Goal: Information Seeking & Learning: Learn about a topic

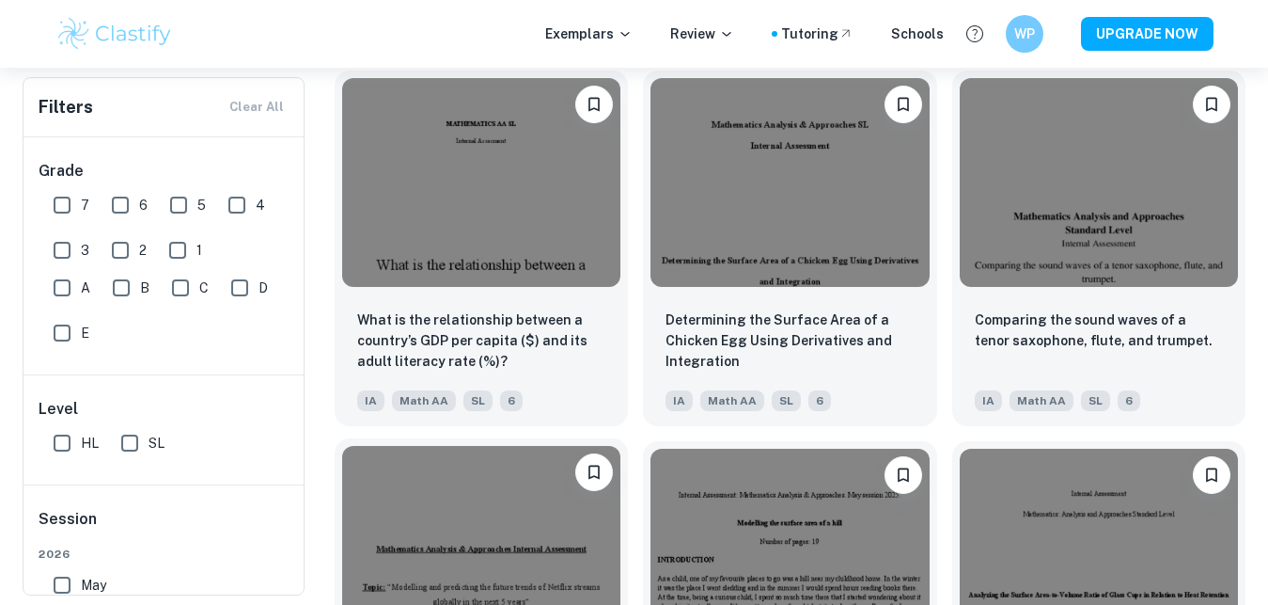
scroll to position [70547, 0]
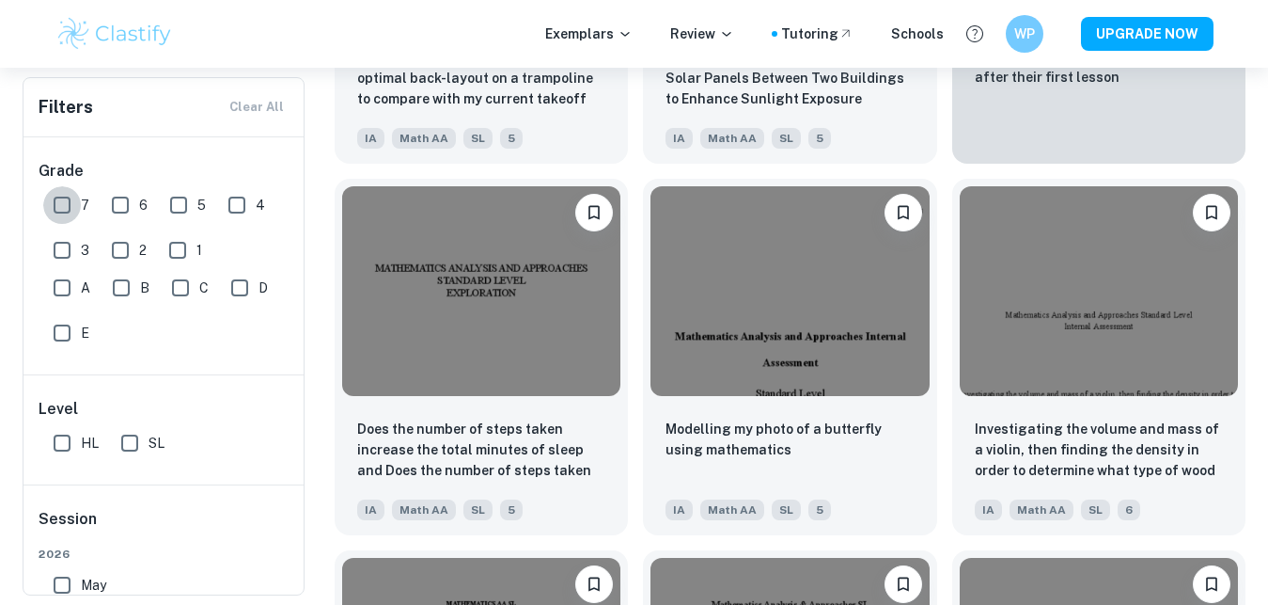
click at [72, 200] on input "7" at bounding box center [62, 205] width 38 height 38
checkbox input "true"
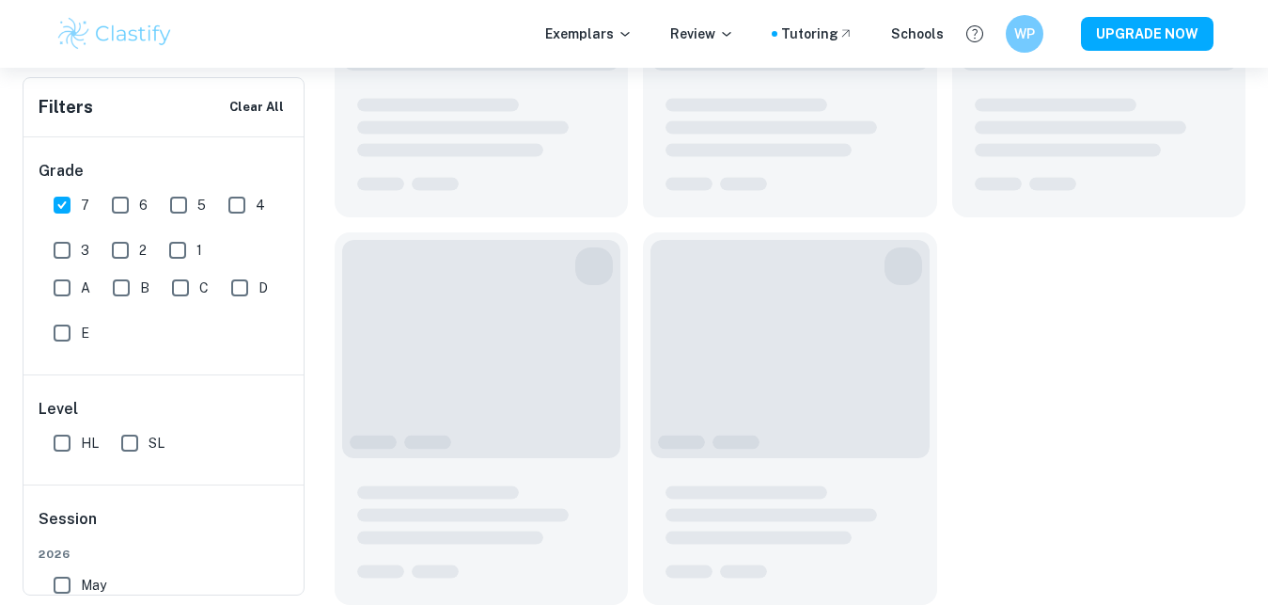
scroll to position [2803, 0]
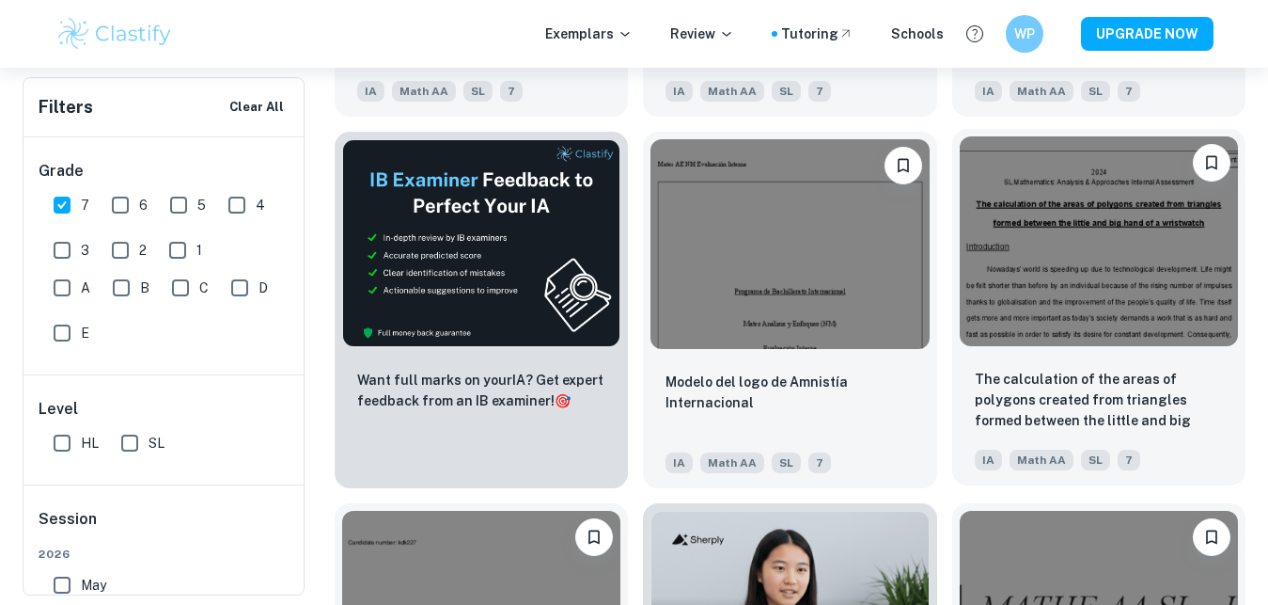
click at [1044, 260] on img at bounding box center [1099, 240] width 278 height 209
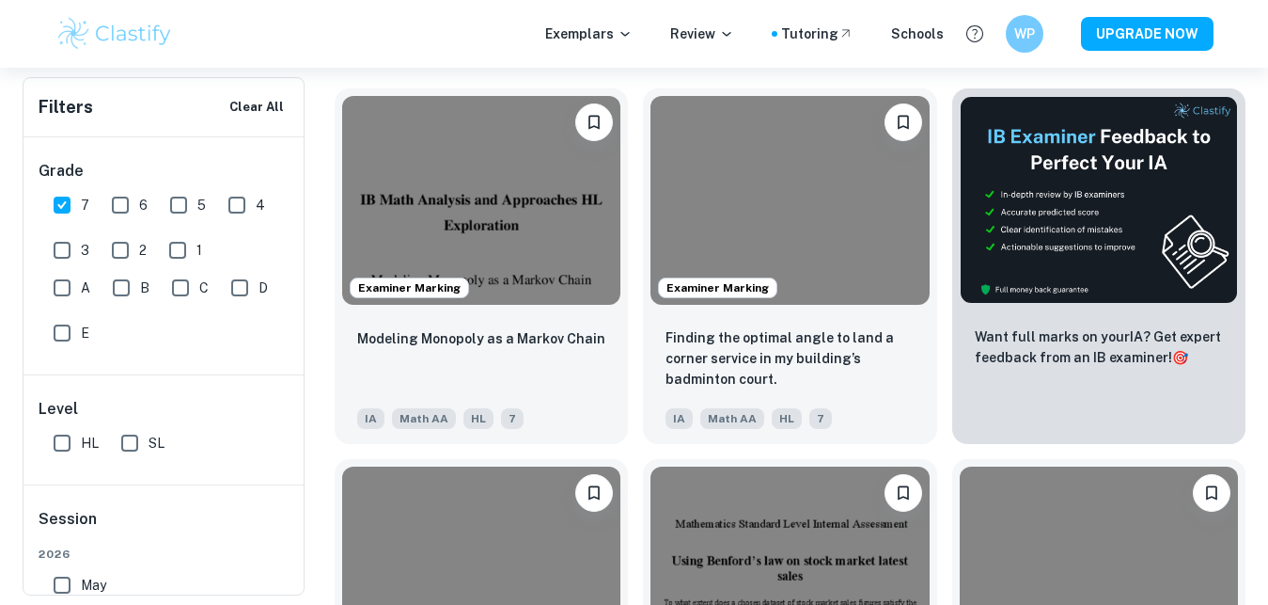
scroll to position [671, 0]
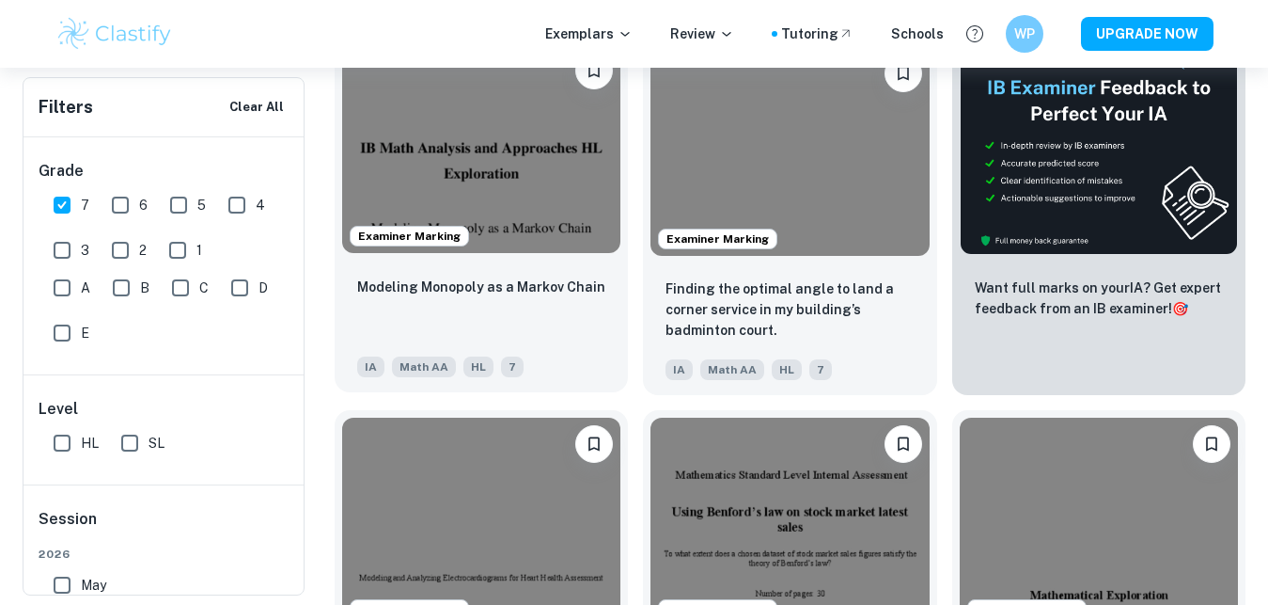
click at [494, 209] on img at bounding box center [481, 148] width 278 height 209
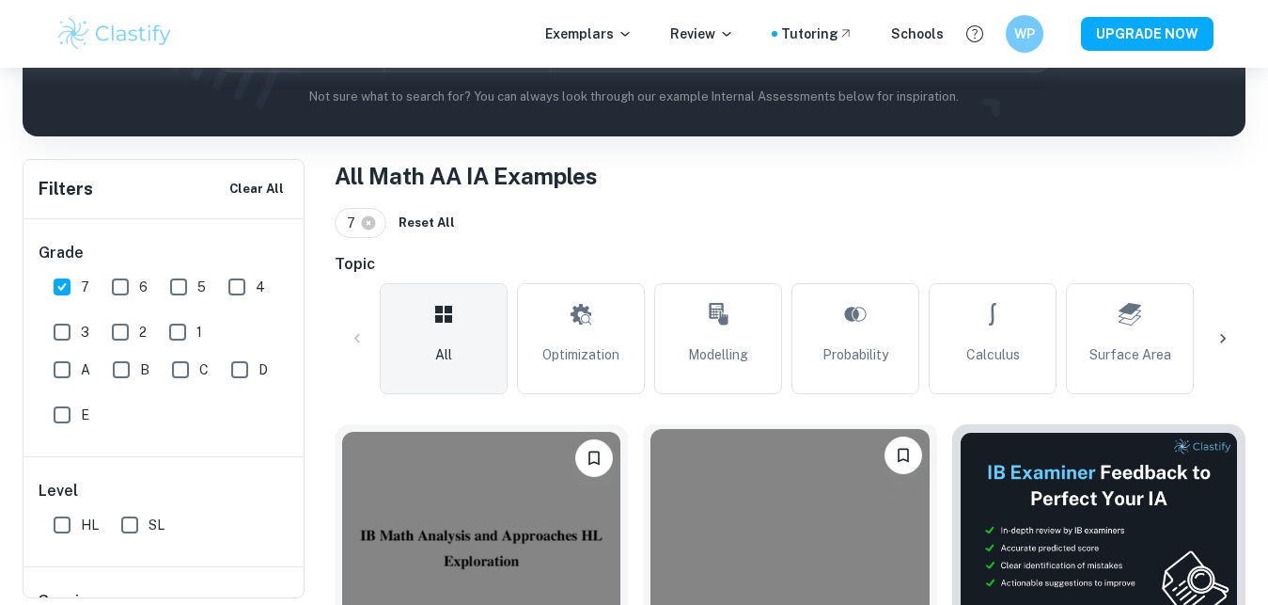
scroll to position [288, 0]
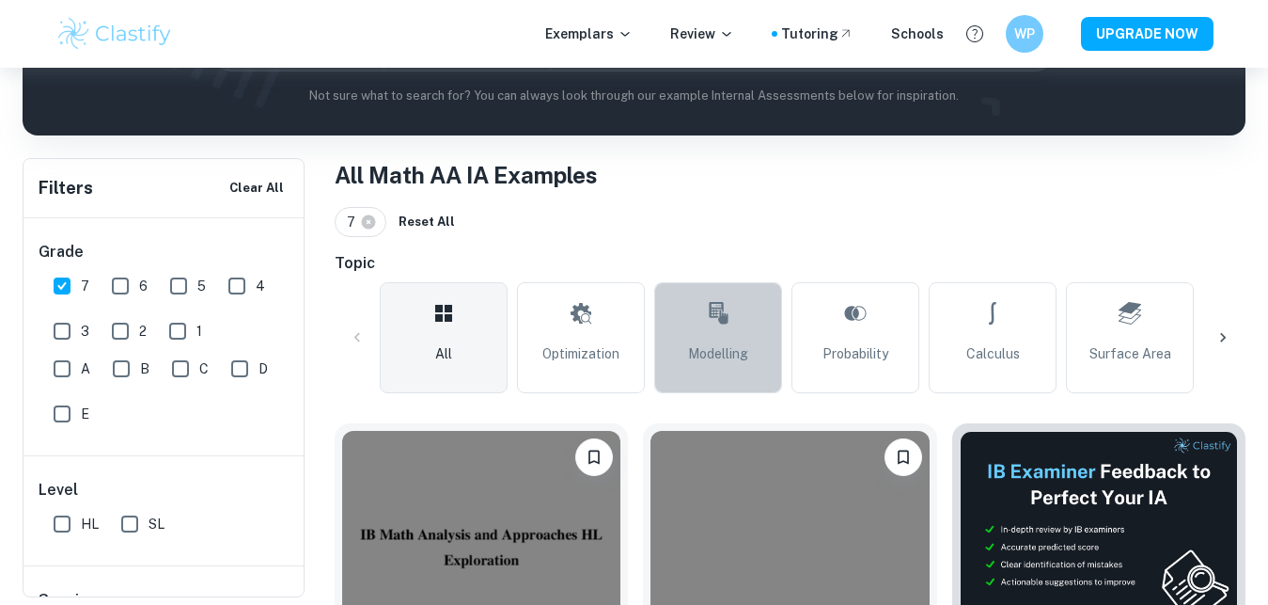
click at [711, 355] on span "Modelling" at bounding box center [718, 353] width 60 height 21
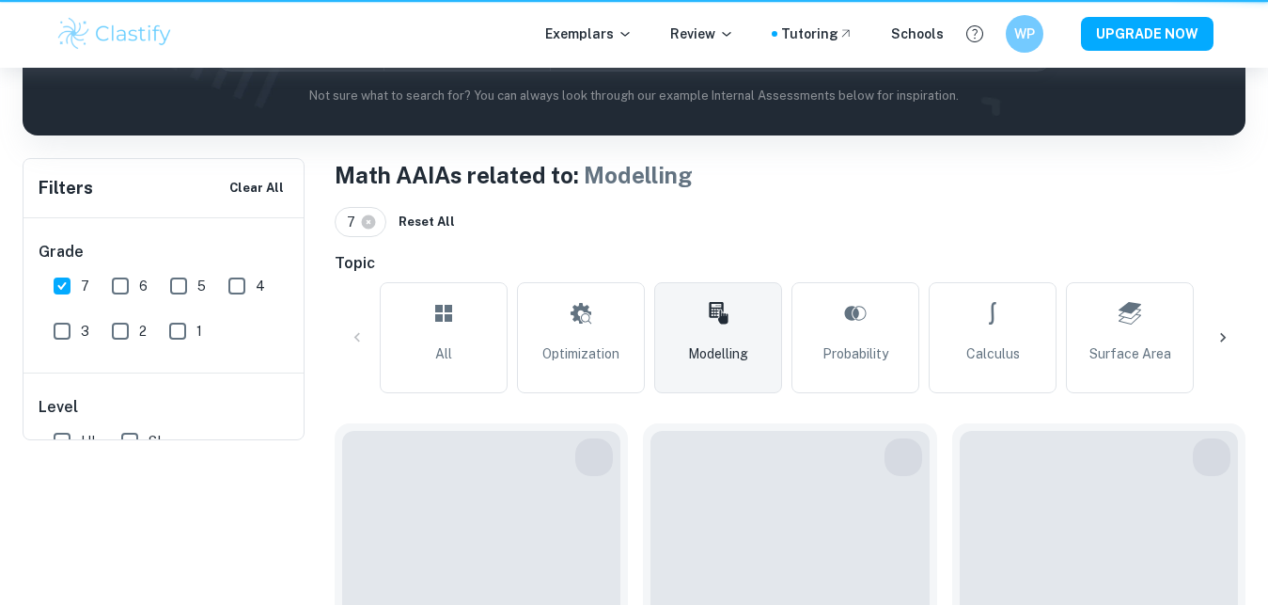
type input "Modelling"
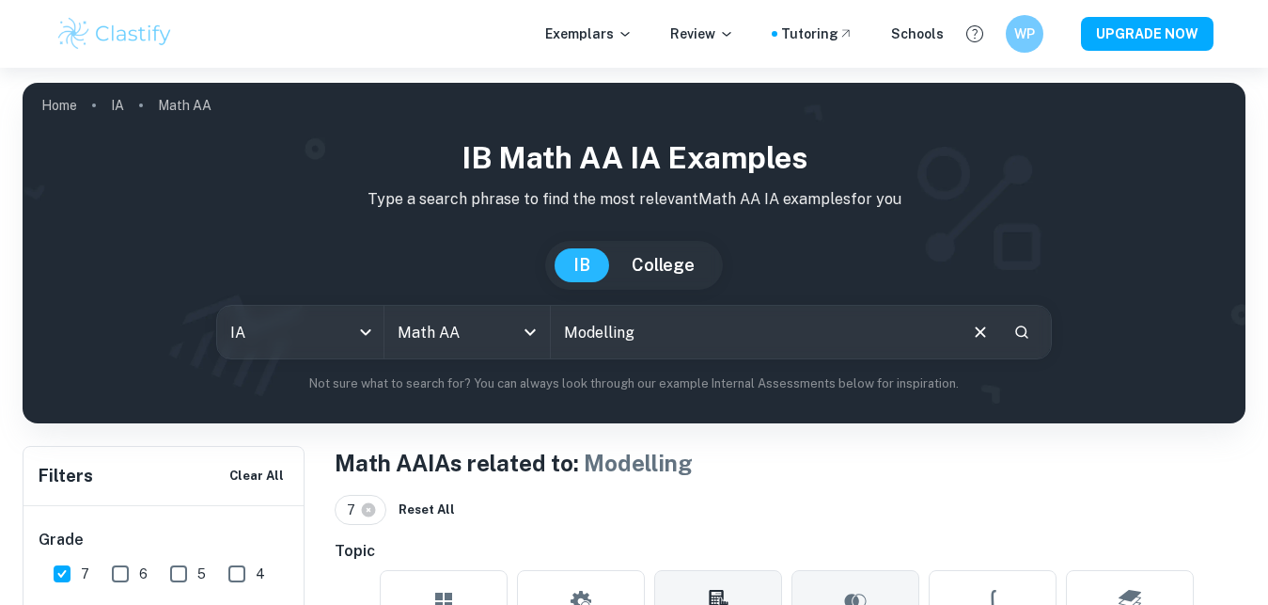
scroll to position [575, 0]
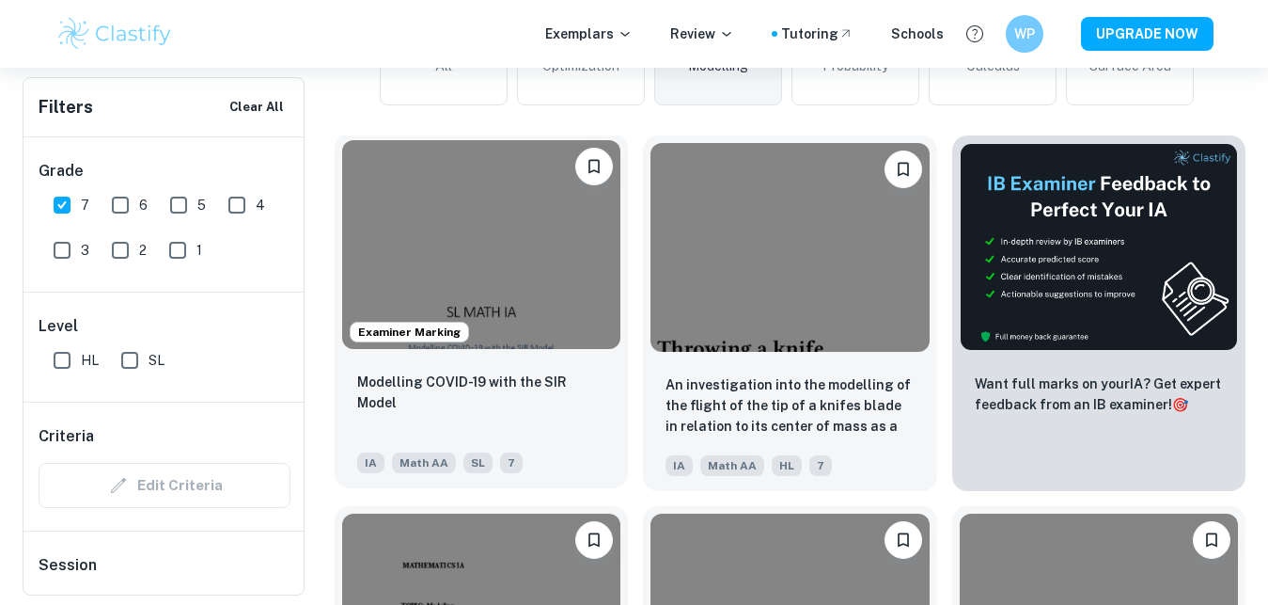
click at [466, 297] on img at bounding box center [481, 244] width 278 height 209
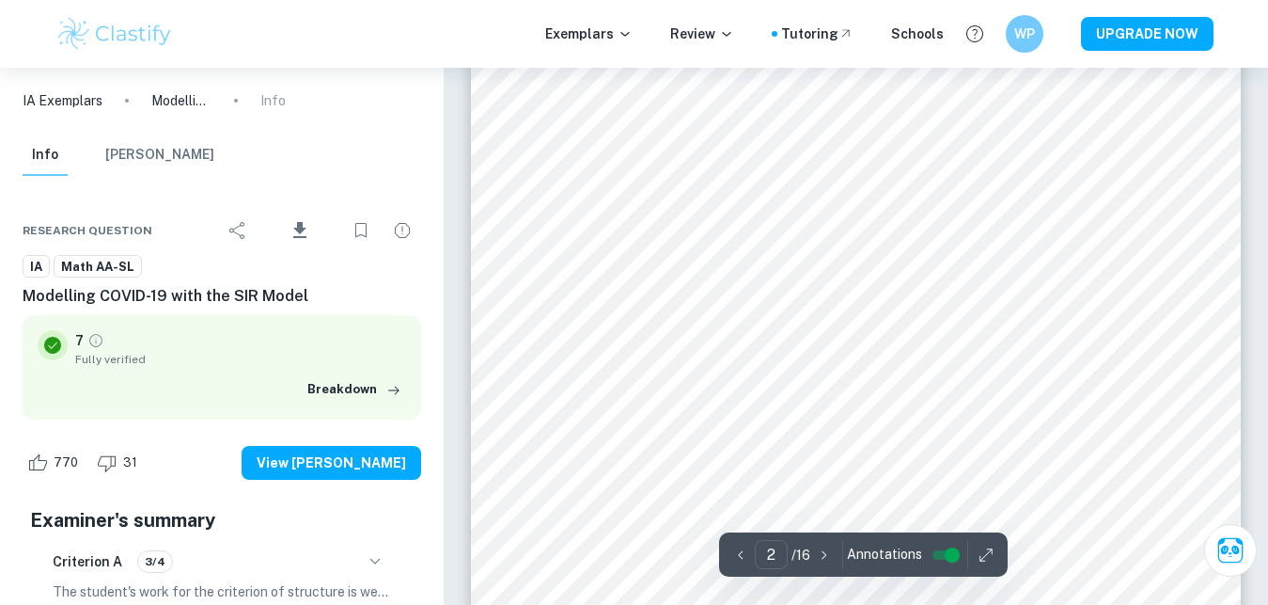
type input "1"
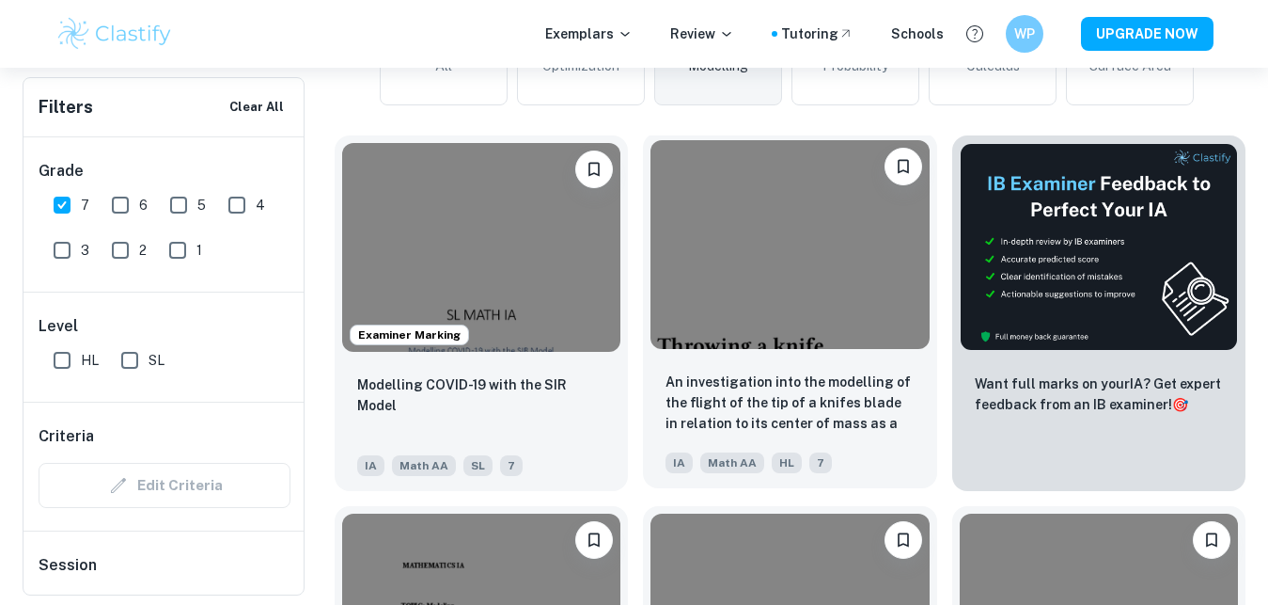
scroll to position [863, 0]
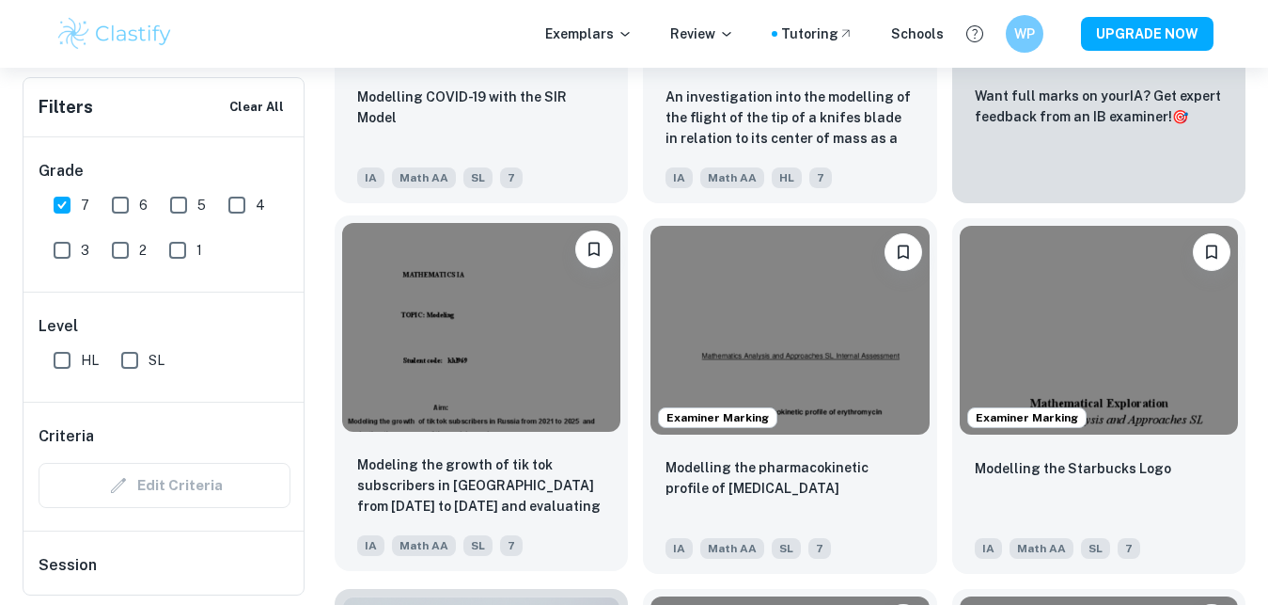
click at [445, 316] on img at bounding box center [481, 327] width 278 height 209
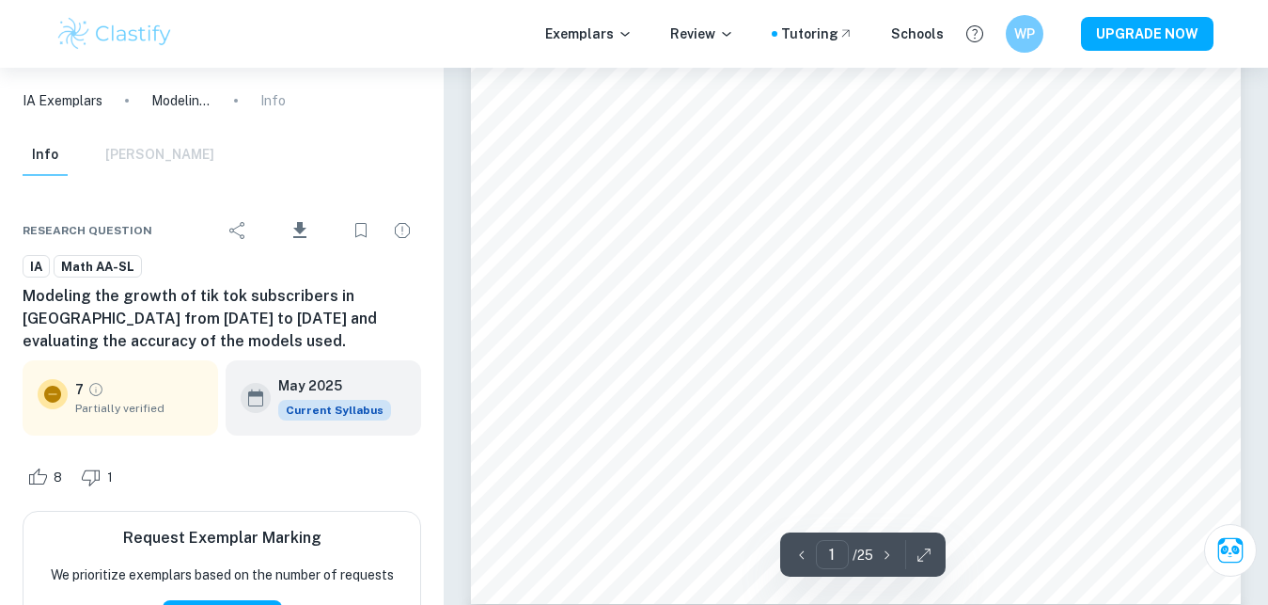
type input "2"
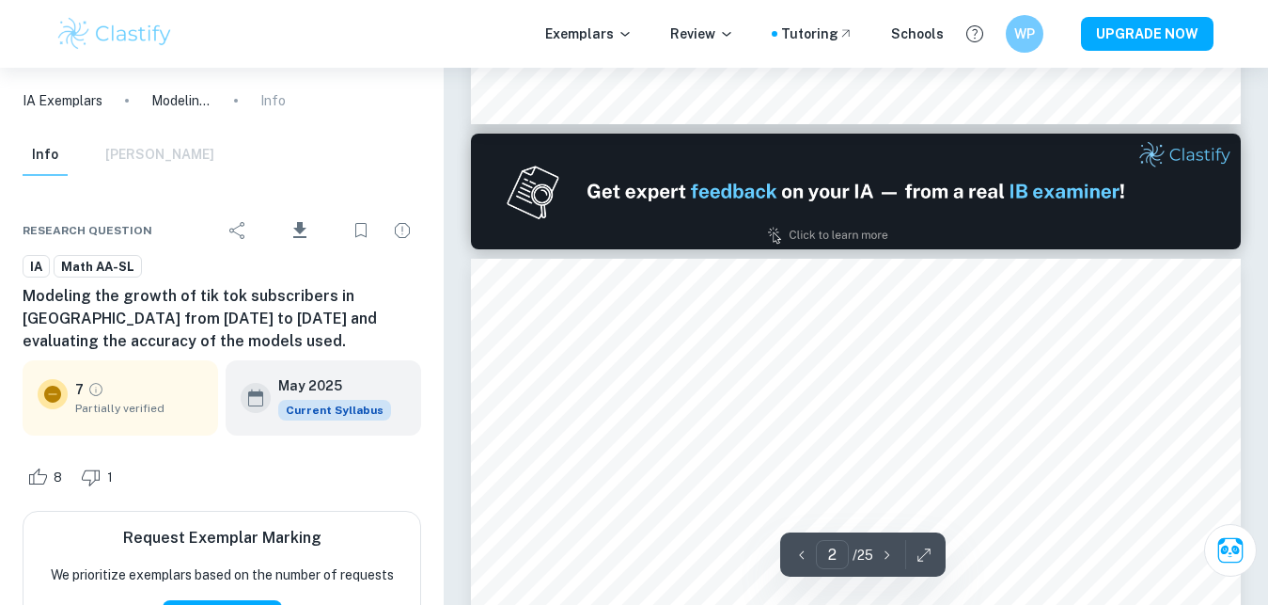
scroll to position [1343, 0]
